Goal: Task Accomplishment & Management: Use online tool/utility

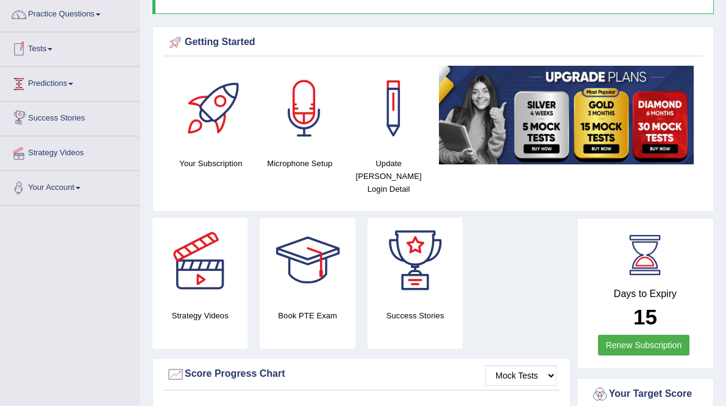
click at [45, 52] on link "Tests" at bounding box center [70, 47] width 139 height 30
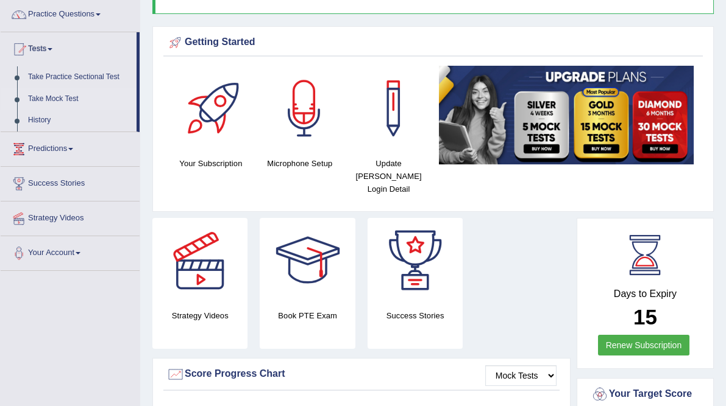
click at [57, 90] on link "Take Mock Test" at bounding box center [80, 99] width 114 height 22
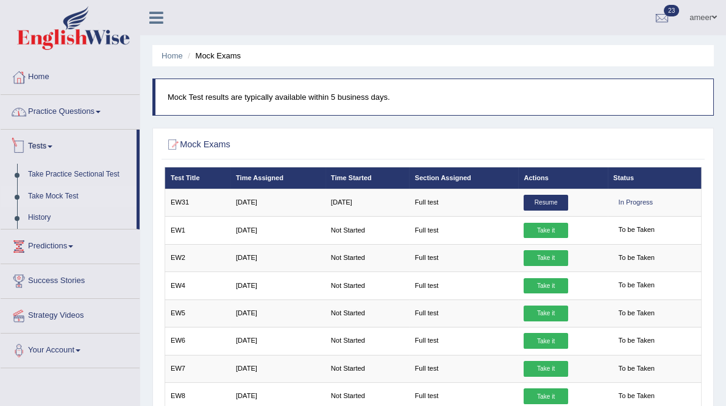
click at [52, 146] on span at bounding box center [50, 147] width 5 height 2
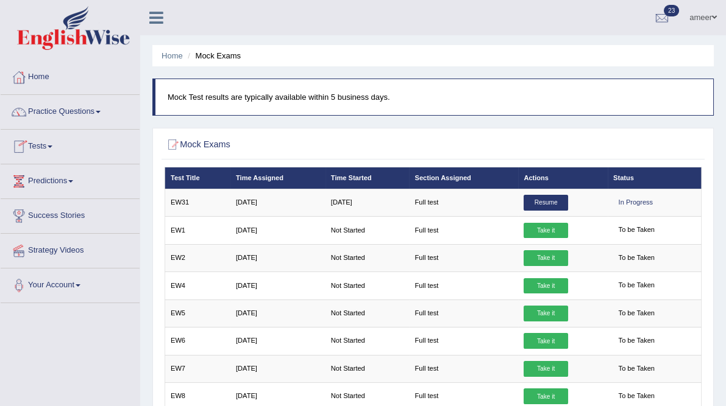
click at [46, 144] on link "Tests" at bounding box center [70, 145] width 139 height 30
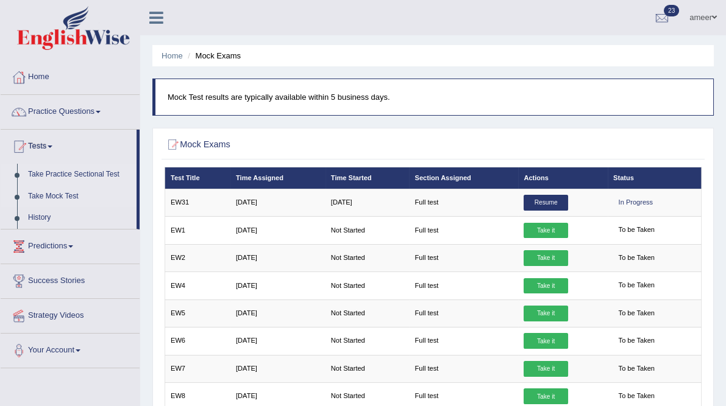
click at [66, 167] on link "Take Practice Sectional Test" at bounding box center [80, 175] width 114 height 22
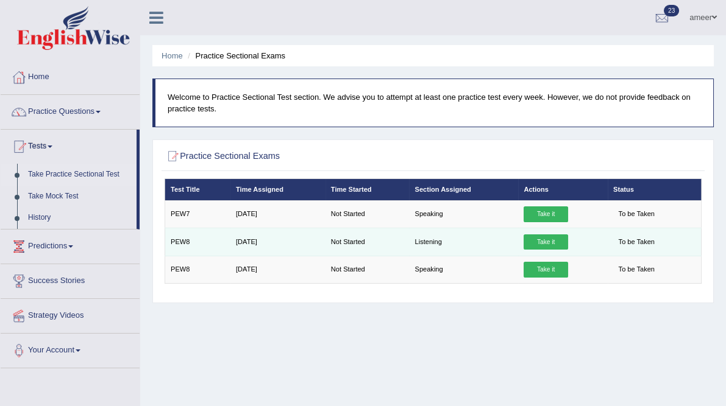
click at [541, 250] on link "Take it" at bounding box center [545, 243] width 44 height 16
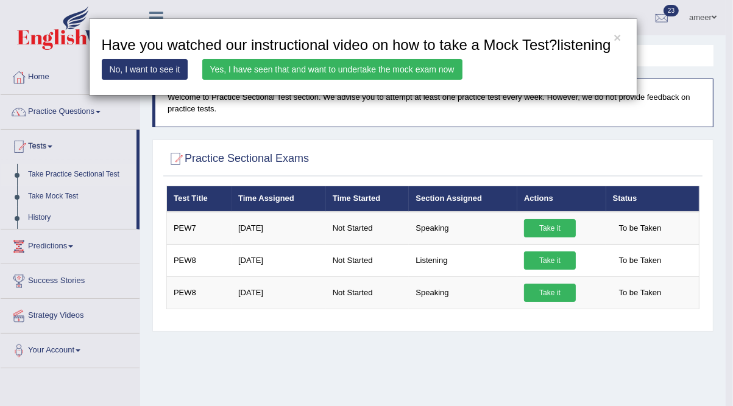
click at [372, 63] on link "Yes, I have seen that and want to undertake the mock exam now" at bounding box center [332, 69] width 260 height 21
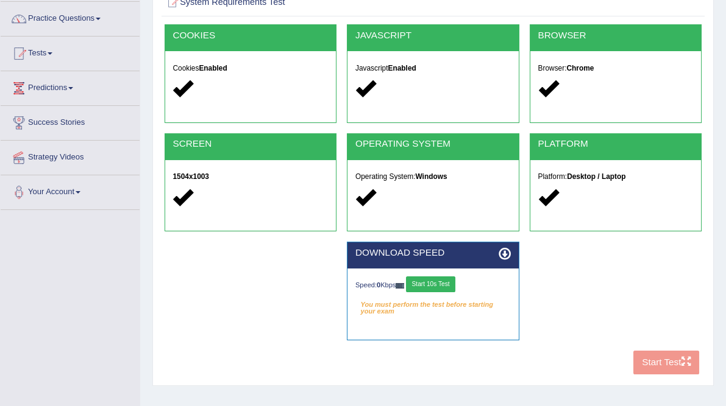
scroll to position [98, 0]
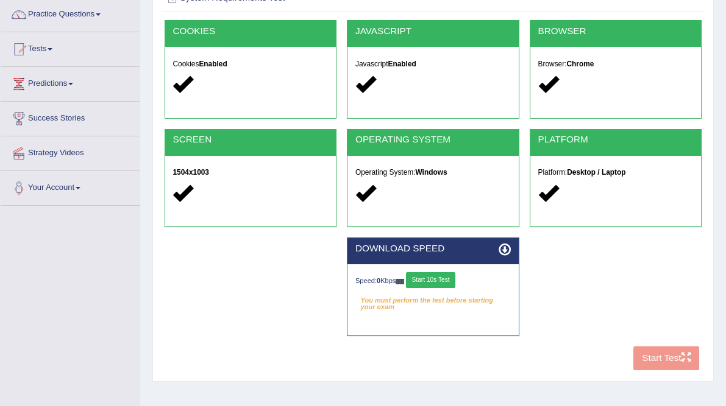
click at [447, 288] on button "Start 10s Test" at bounding box center [430, 280] width 49 height 16
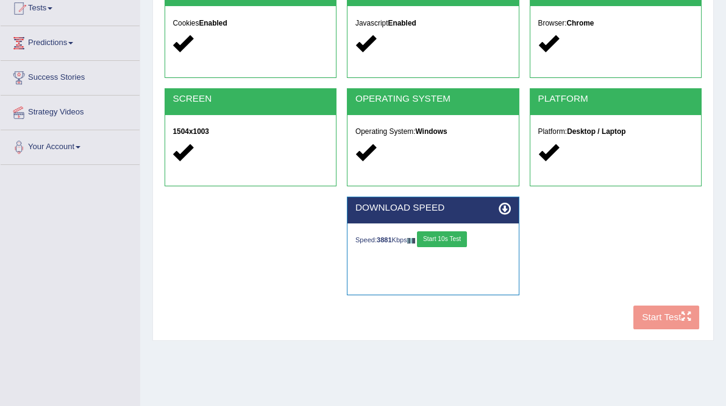
scroll to position [195, 0]
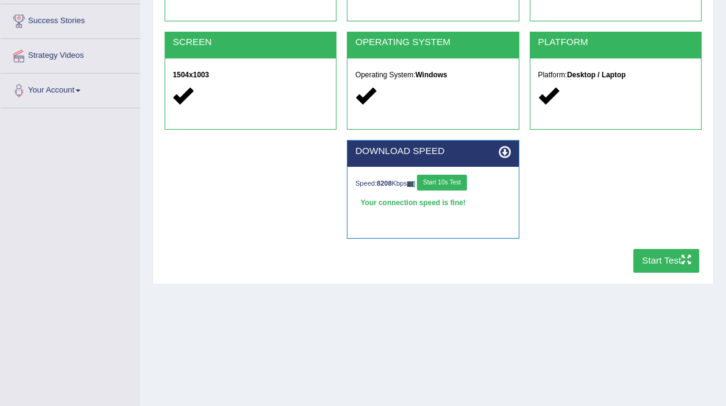
click at [633, 273] on button "Start Test" at bounding box center [666, 261] width 66 height 24
